Goal: Find specific page/section

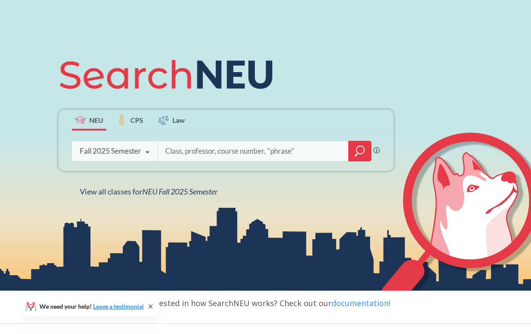
scroll to position [99, 0]
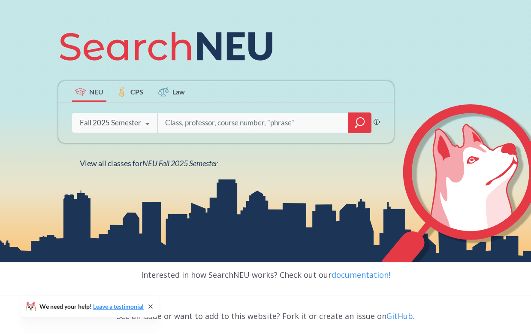
click at [191, 128] on input "search" at bounding box center [253, 123] width 179 height 18
type input "5600"
click at [364, 124] on icon "magnifying glass" at bounding box center [361, 122] width 8 height 8
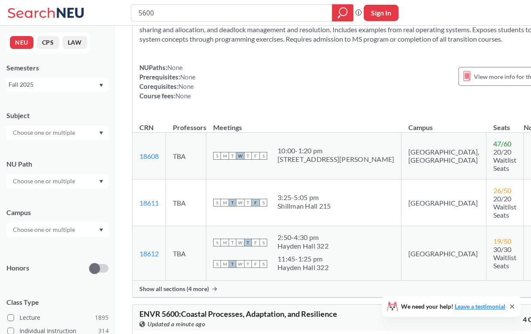
scroll to position [94, 0]
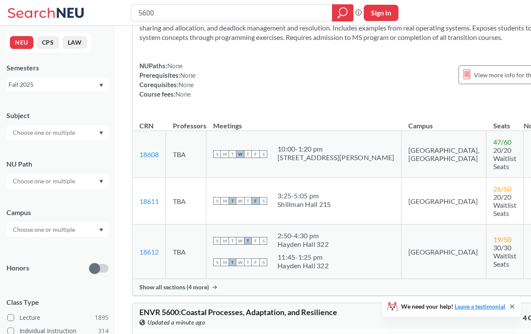
click at [203, 279] on div "Show all sections (4 more)" at bounding box center [348, 287] width 431 height 16
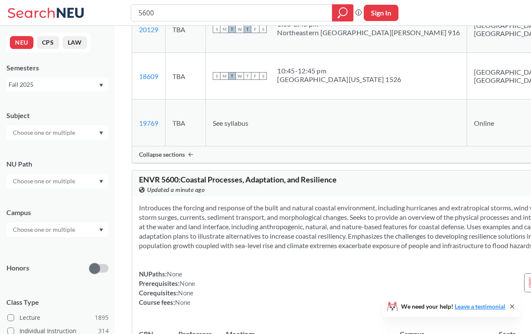
scroll to position [239, 0]
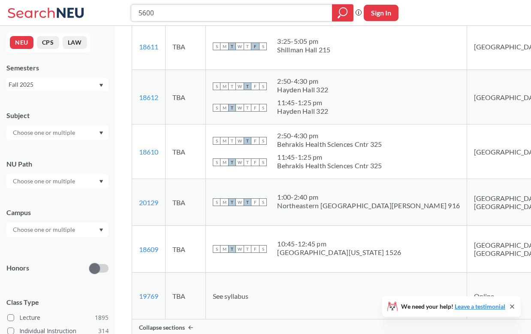
click at [145, 12] on input "5600" at bounding box center [232, 13] width 188 height 15
type input "5500"
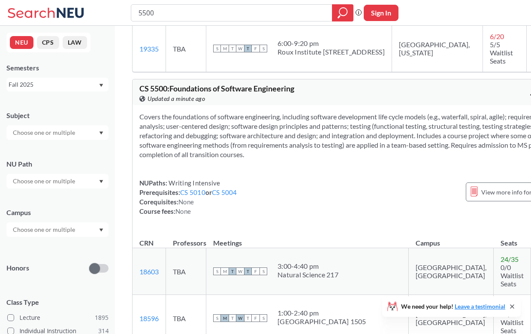
scroll to position [662, 0]
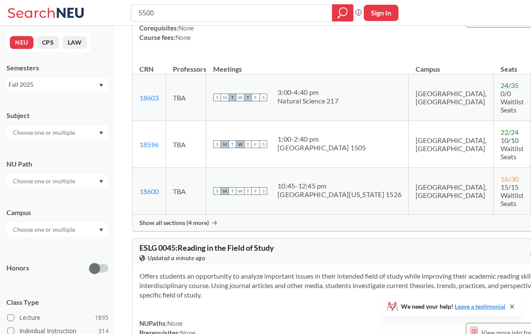
click at [249, 148] on span "T" at bounding box center [248, 144] width 8 height 8
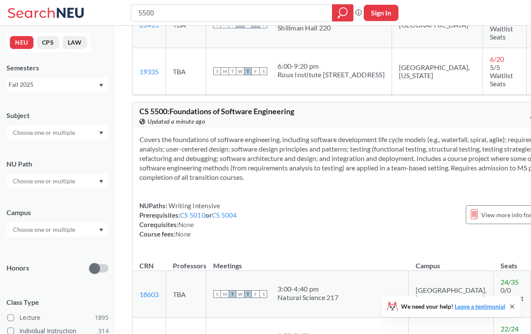
scroll to position [607, 0]
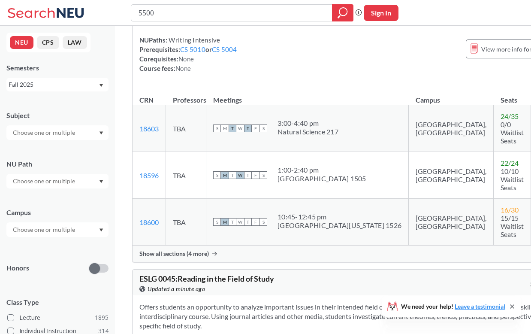
click at [204, 258] on span "Show all sections (4 more)" at bounding box center [174, 254] width 70 height 8
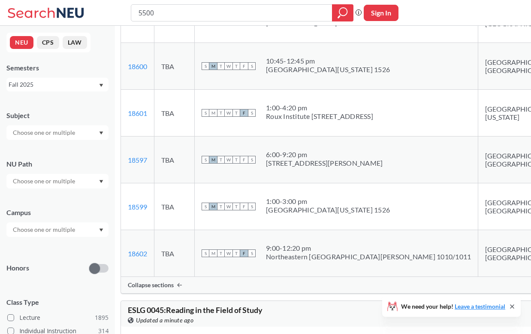
scroll to position [733, 0]
